Goal: Information Seeking & Learning: Learn about a topic

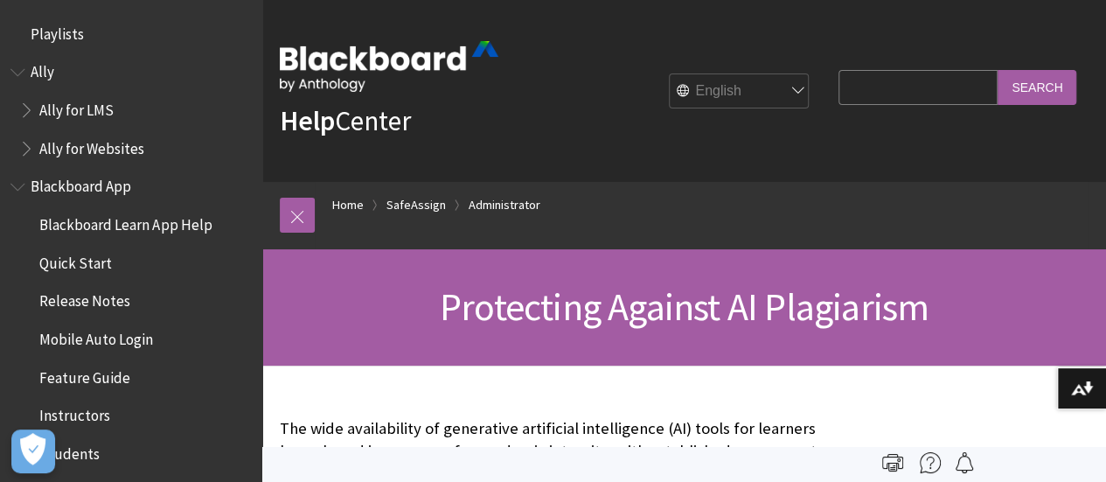
scroll to position [2215, 0]
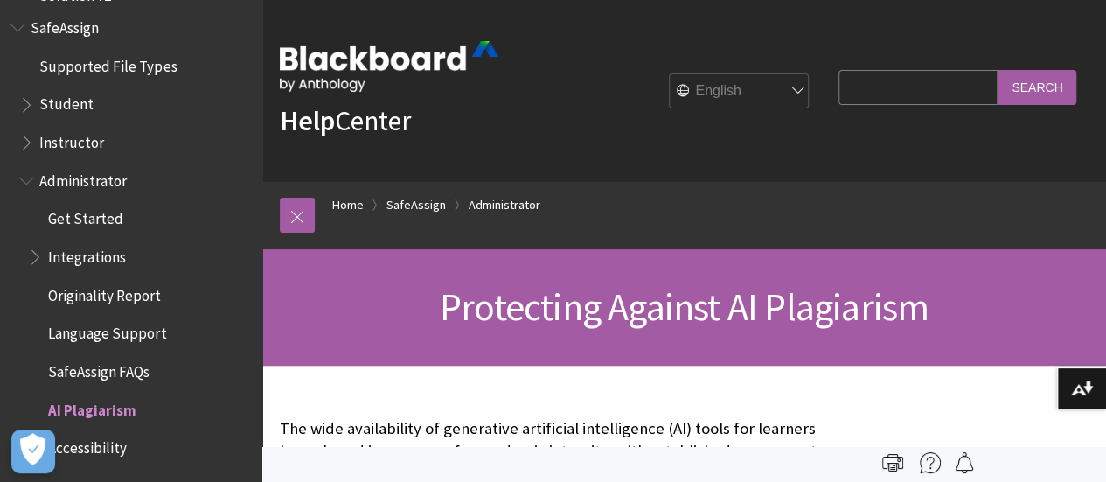
click at [876, 350] on div "Protecting Against AI Plagiarism" at bounding box center [683, 307] width 843 height 116
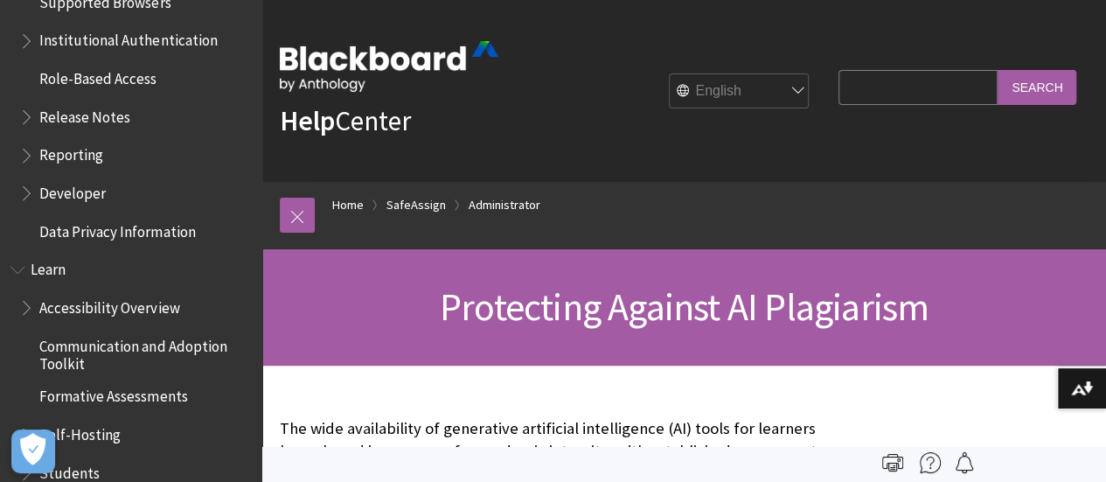
scroll to position [1587, 0]
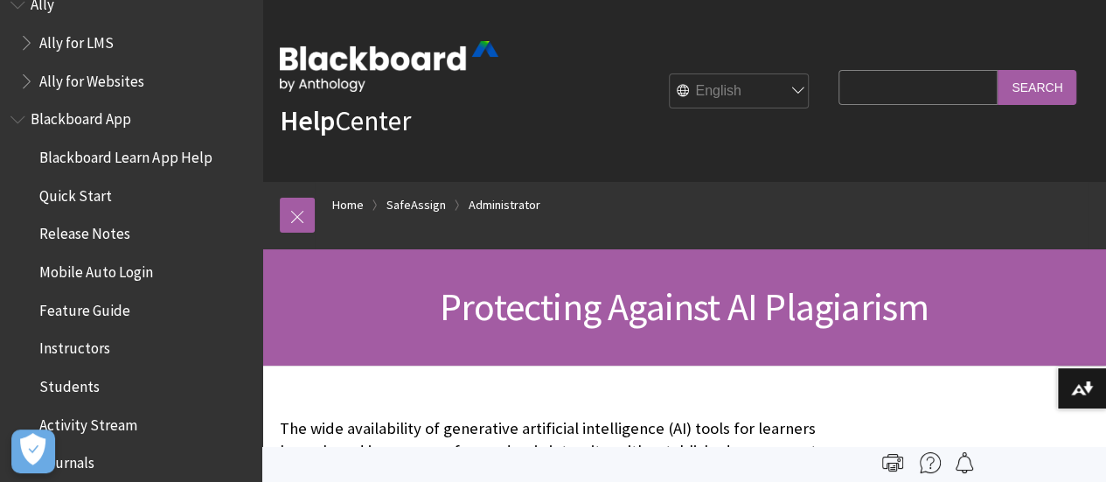
scroll to position [78, 0]
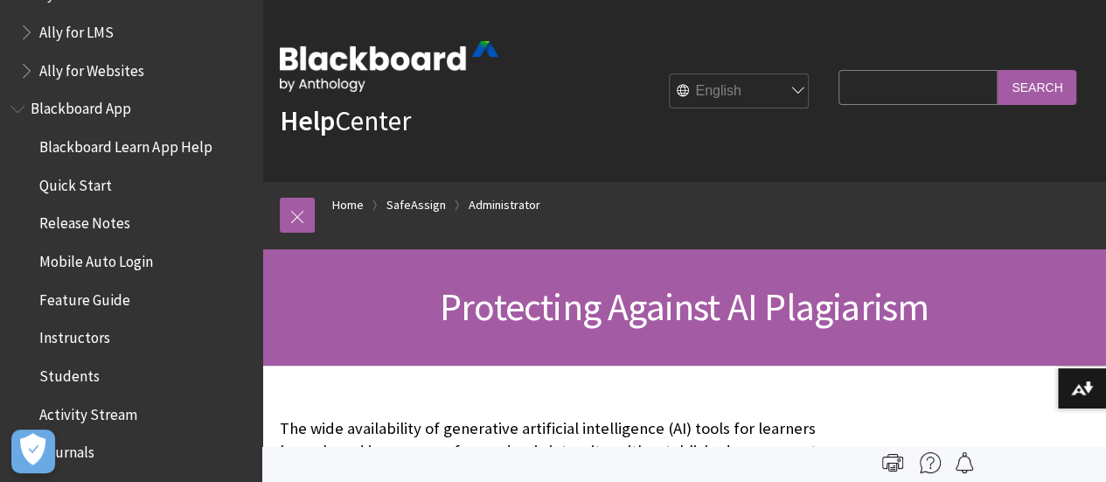
drag, startPoint x: 266, startPoint y: 34, endPoint x: 267, endPoint y: -15, distance: 49.0
click at [267, 0] on html "Skip to main content Help Center English عربية Català Cymraeg Deutsch Español S…" at bounding box center [553, 241] width 1106 height 482
click at [110, 180] on span "Quick Start" at bounding box center [135, 185] width 232 height 30
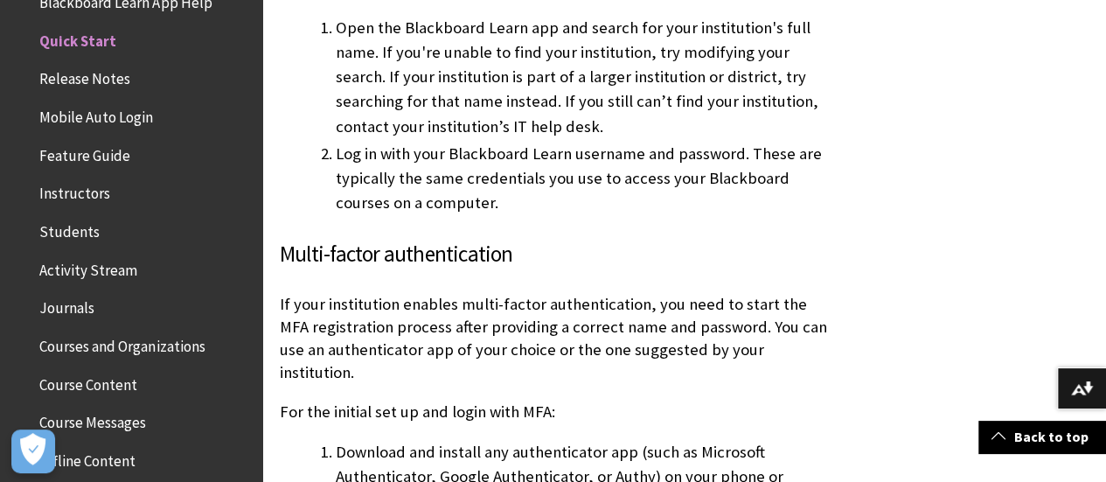
scroll to position [1545, 0]
